Goal: Navigation & Orientation: Find specific page/section

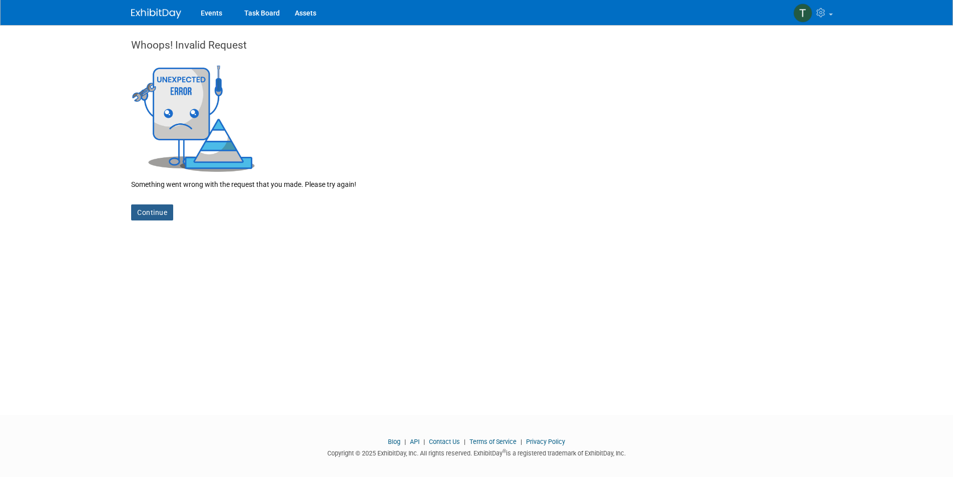
click at [150, 213] on link "Continue" at bounding box center [152, 212] width 42 height 16
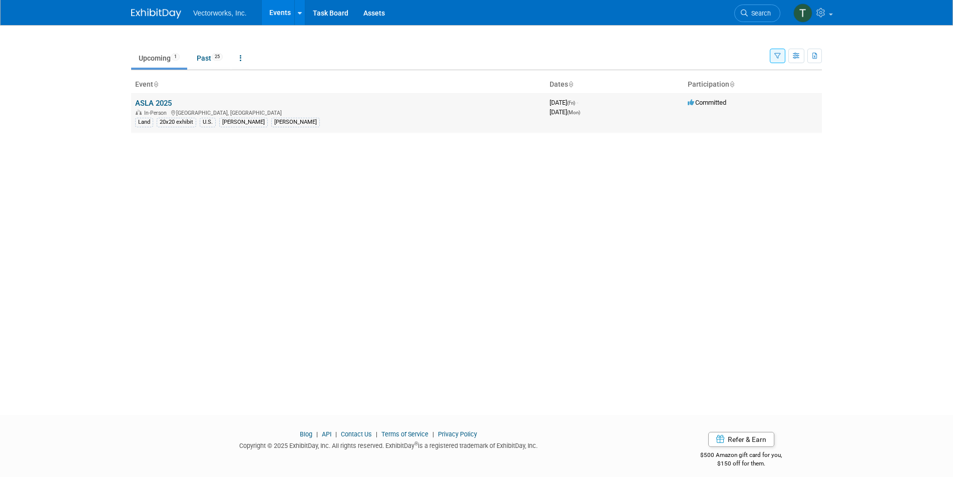
click at [156, 100] on link "ASLA 2025" at bounding box center [153, 103] width 37 height 9
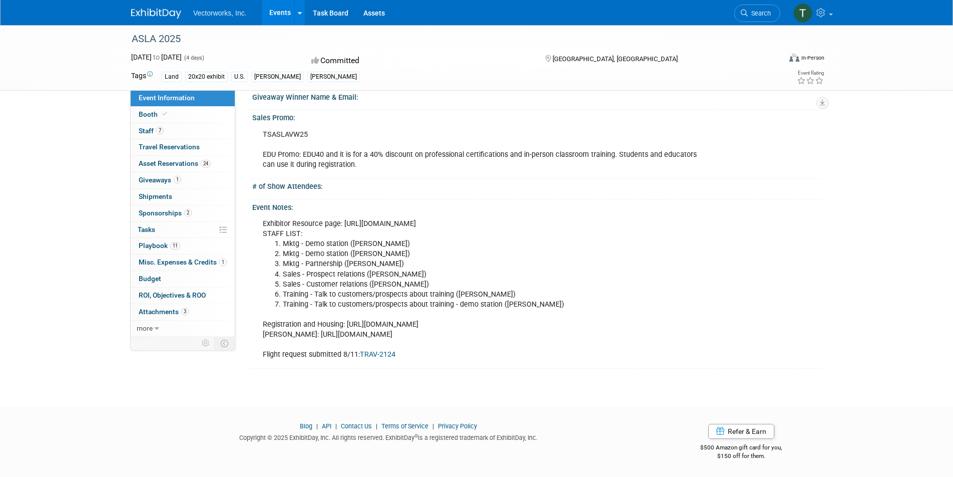
scroll to position [702, 0]
click at [191, 111] on link "Booth" at bounding box center [183, 115] width 104 height 16
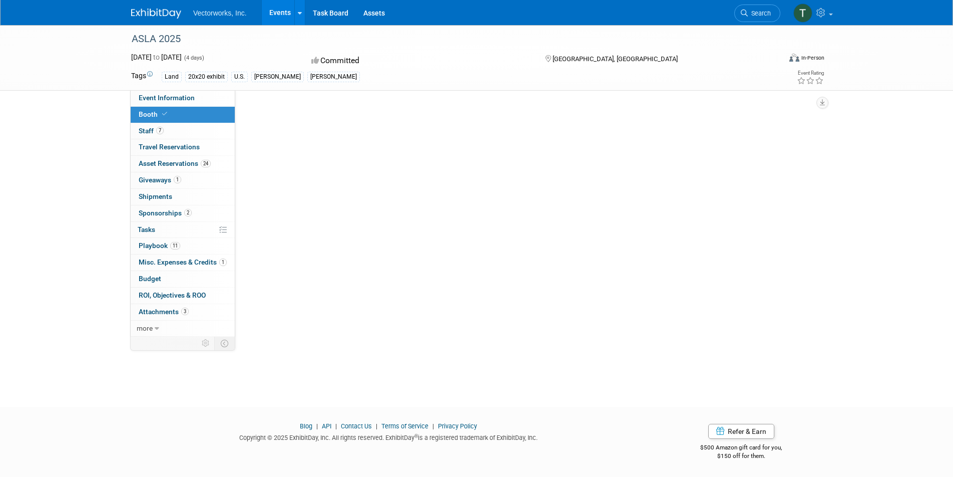
scroll to position [0, 0]
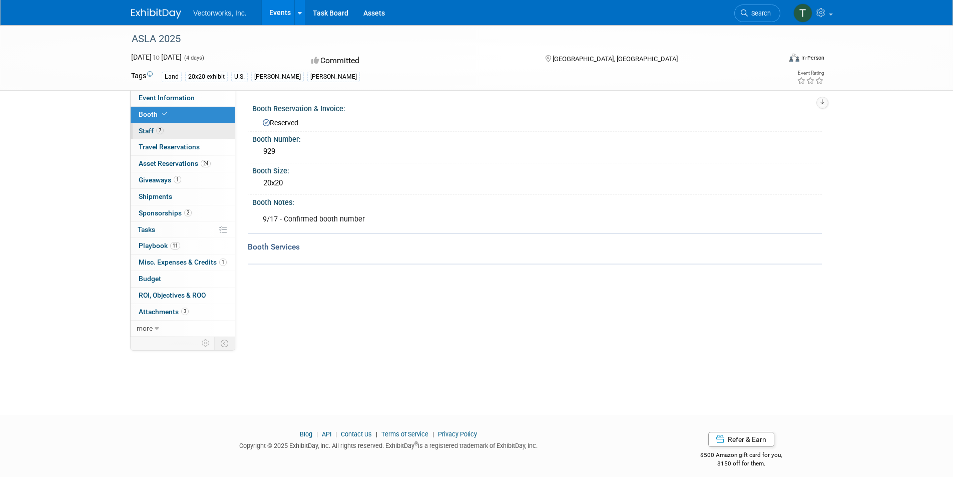
click at [192, 134] on link "7 Staff 7" at bounding box center [183, 131] width 104 height 16
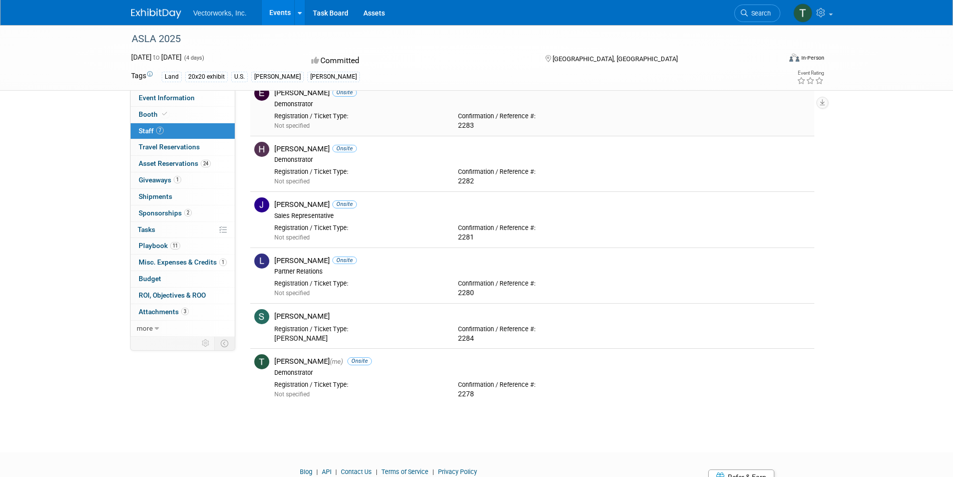
scroll to position [105, 0]
click at [191, 148] on span "Travel Reservations 0" at bounding box center [169, 147] width 61 height 8
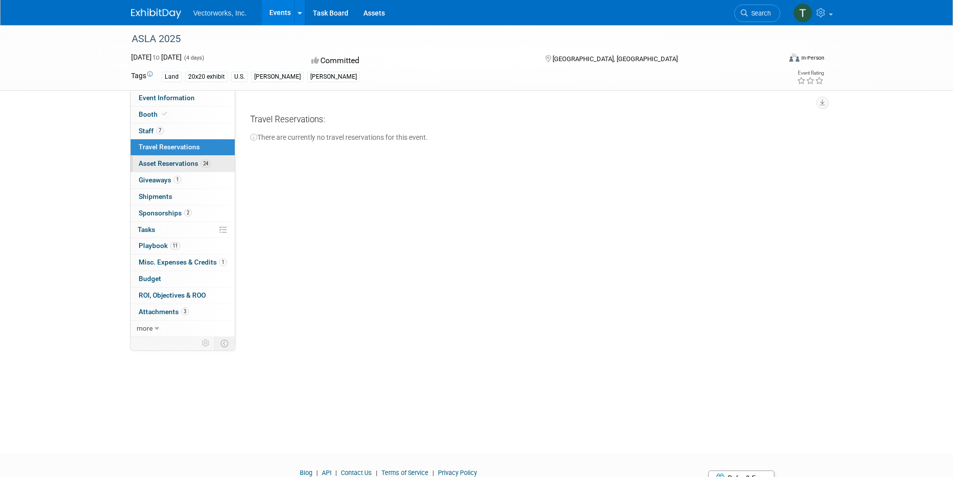
click at [185, 166] on span "Asset Reservations 24" at bounding box center [175, 163] width 72 height 8
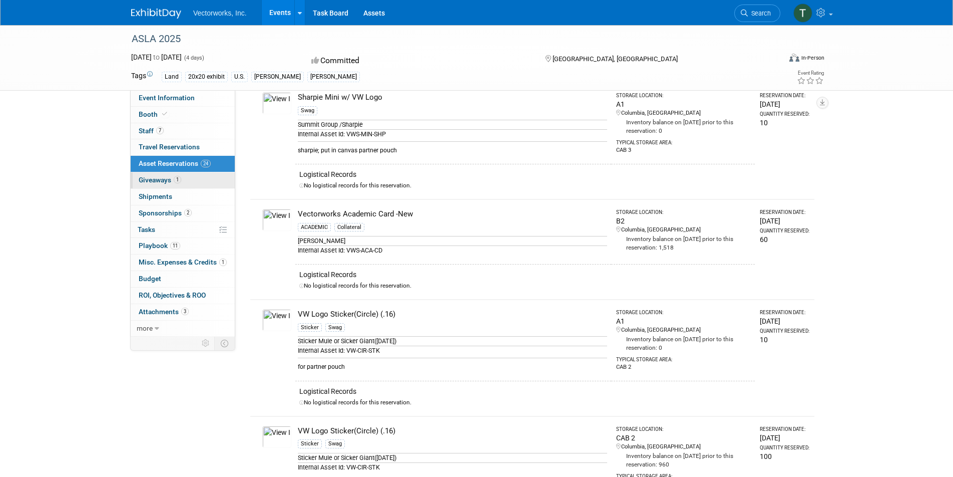
scroll to position [1896, 0]
click at [187, 242] on link "11 Playbook 11" at bounding box center [183, 246] width 104 height 16
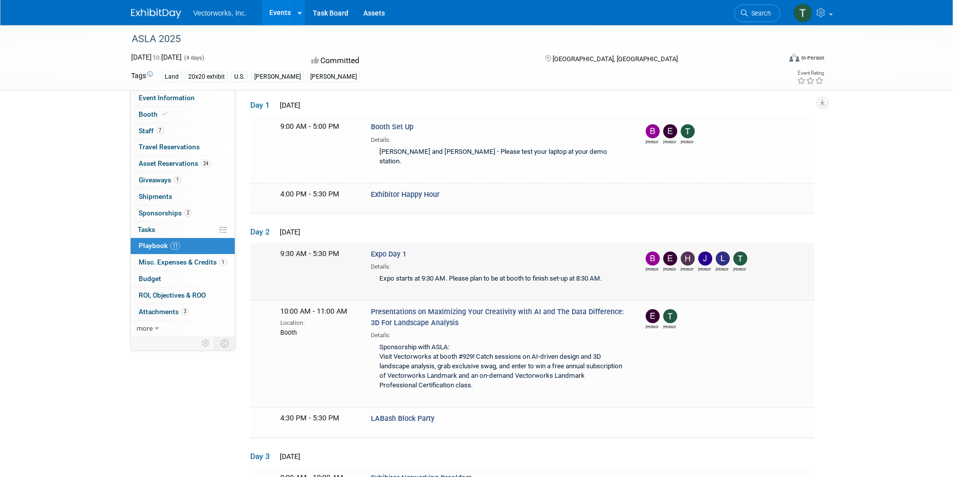
scroll to position [44, 0]
